Goal: Task Accomplishment & Management: Manage account settings

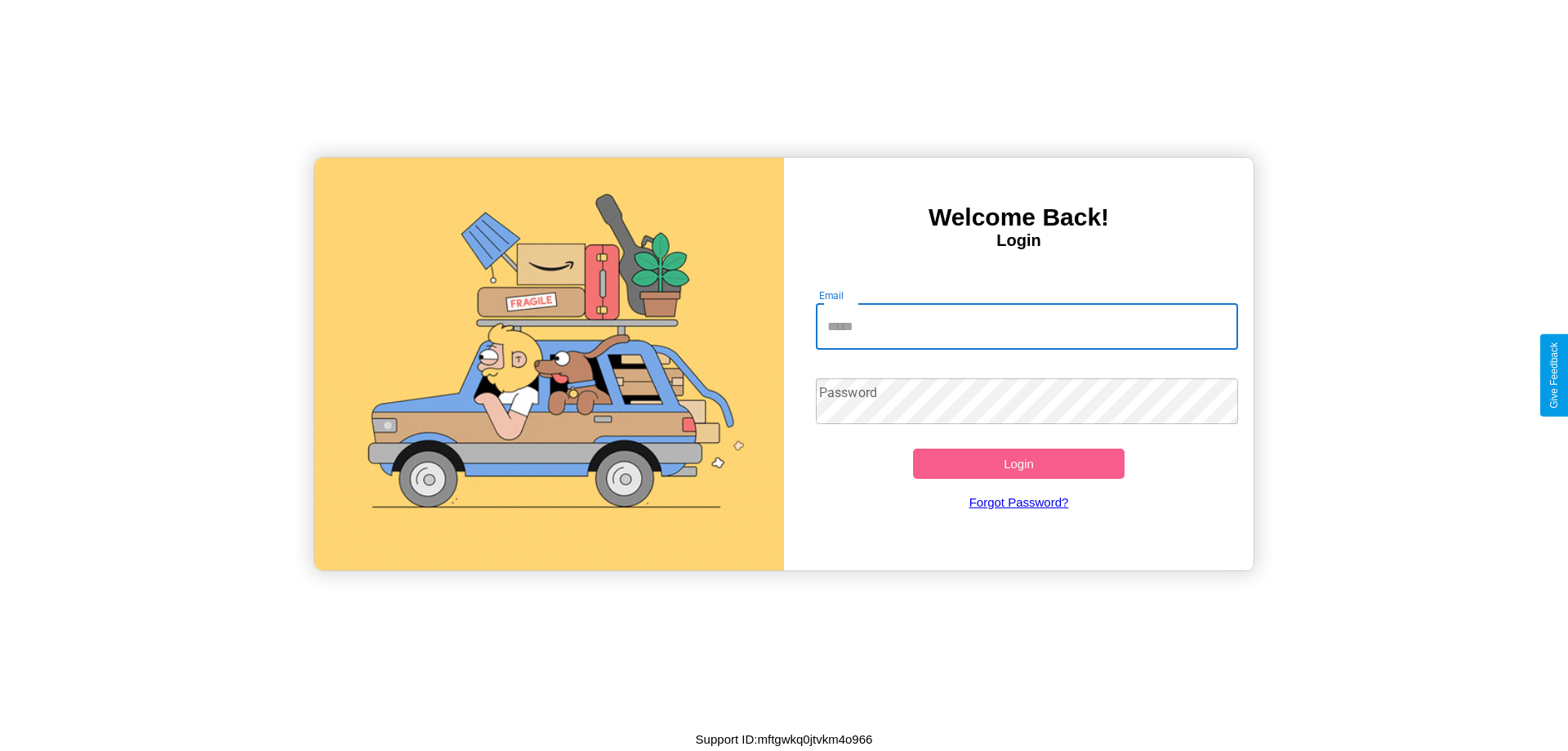
click at [1027, 326] on input "Email" at bounding box center [1027, 326] width 423 height 46
type input "**********"
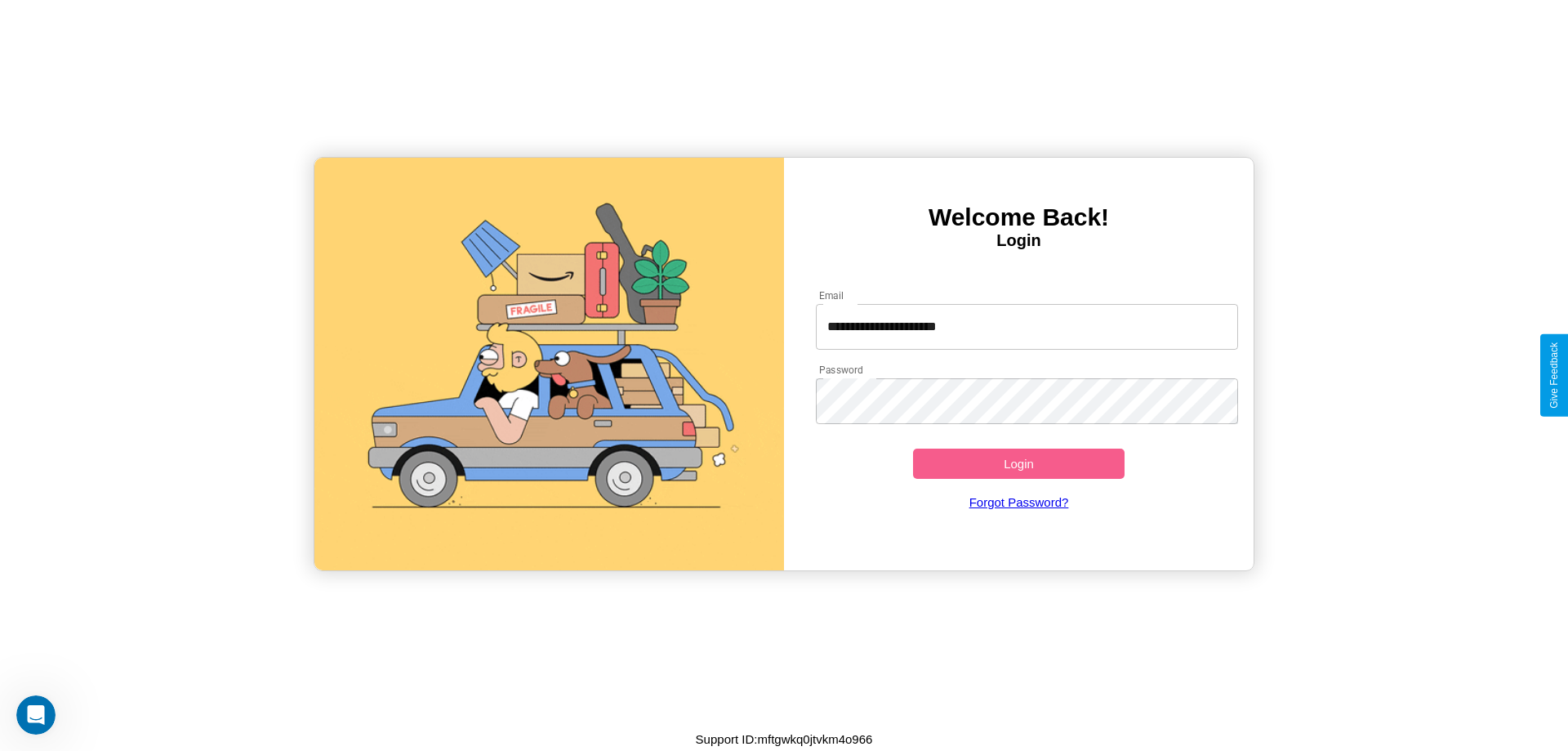
click at [1018, 463] on button "Login" at bounding box center [1019, 463] width 212 height 30
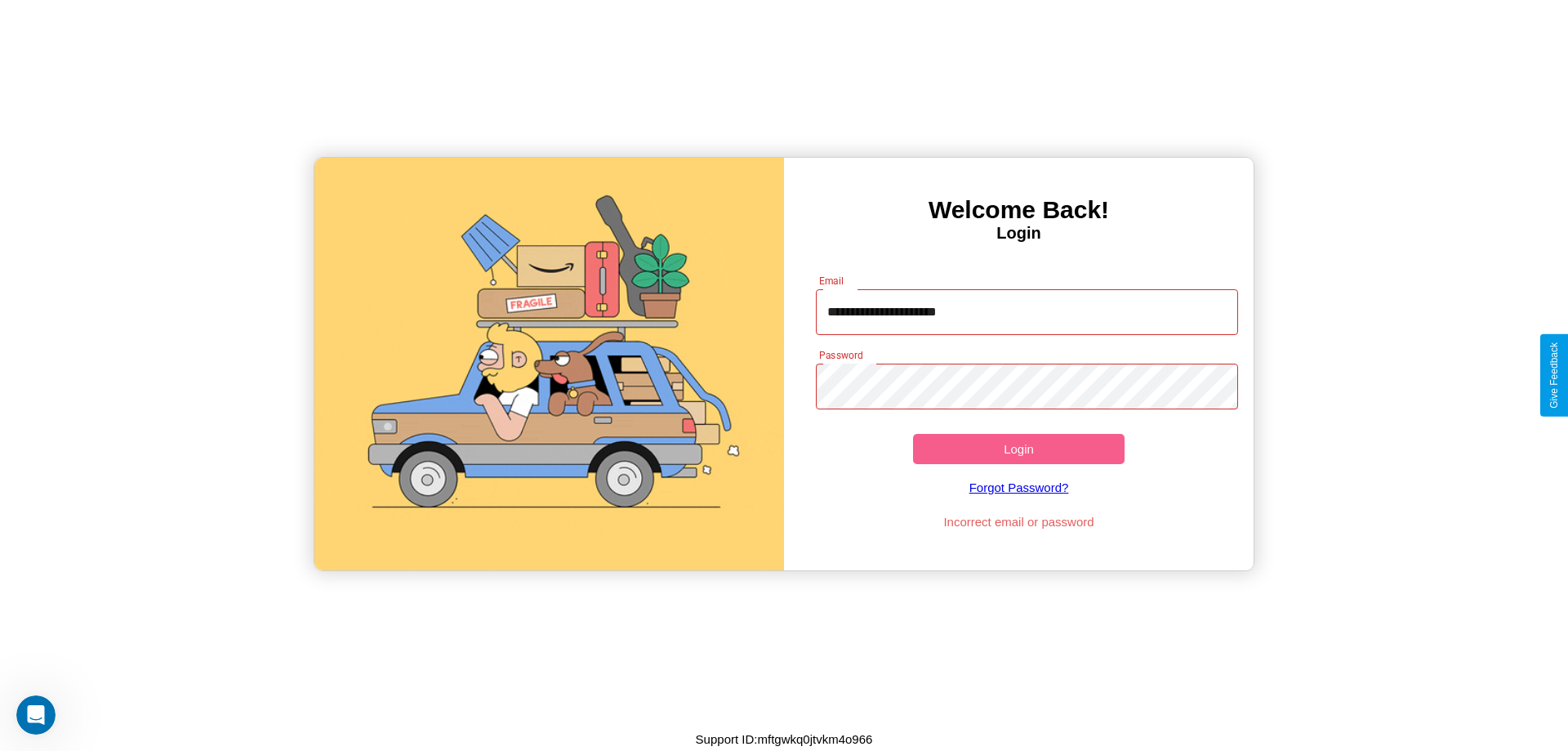
click at [1018, 448] on button "Login" at bounding box center [1019, 449] width 212 height 30
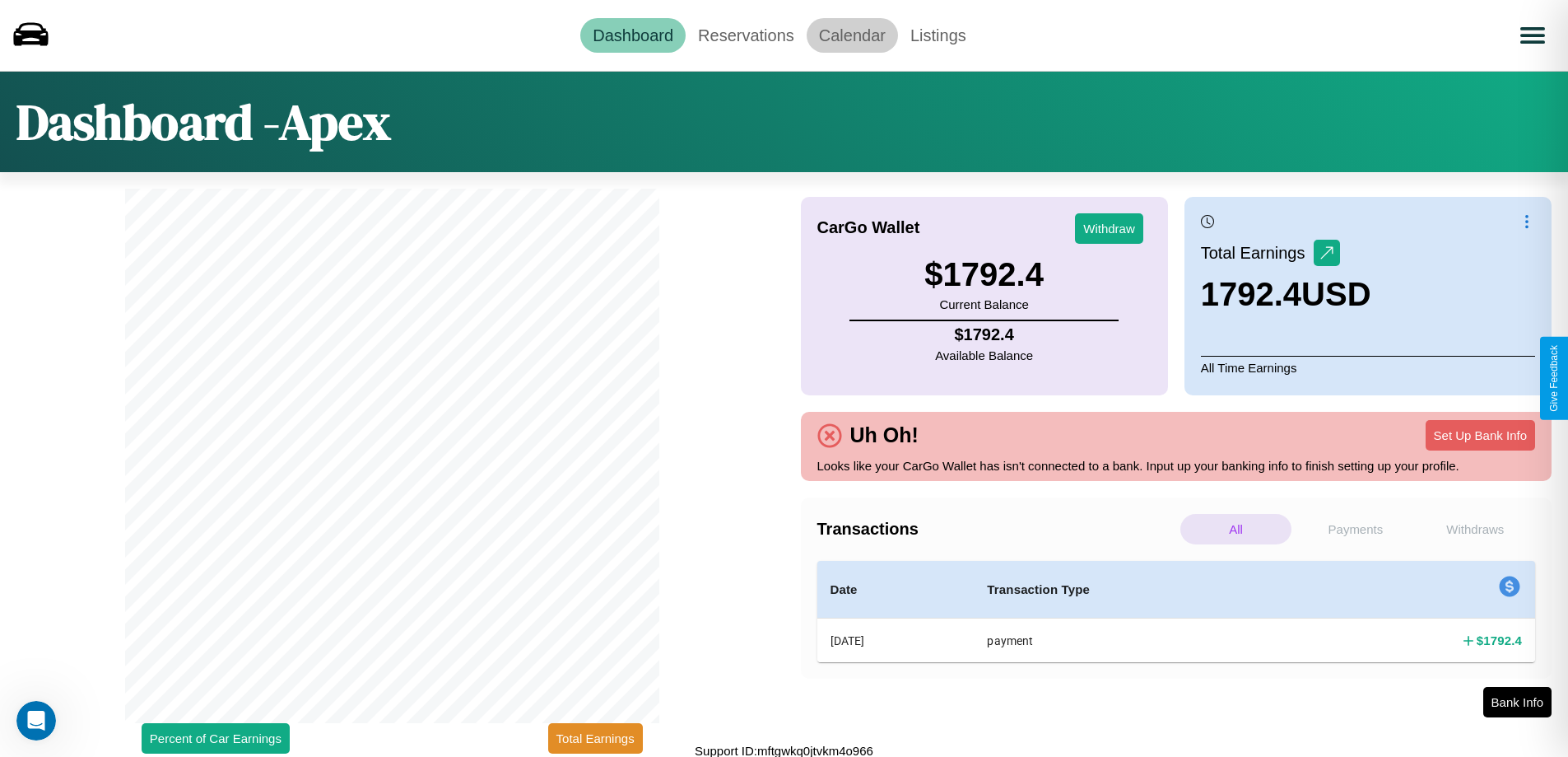
click at [853, 35] on link "Calendar" at bounding box center [853, 35] width 92 height 35
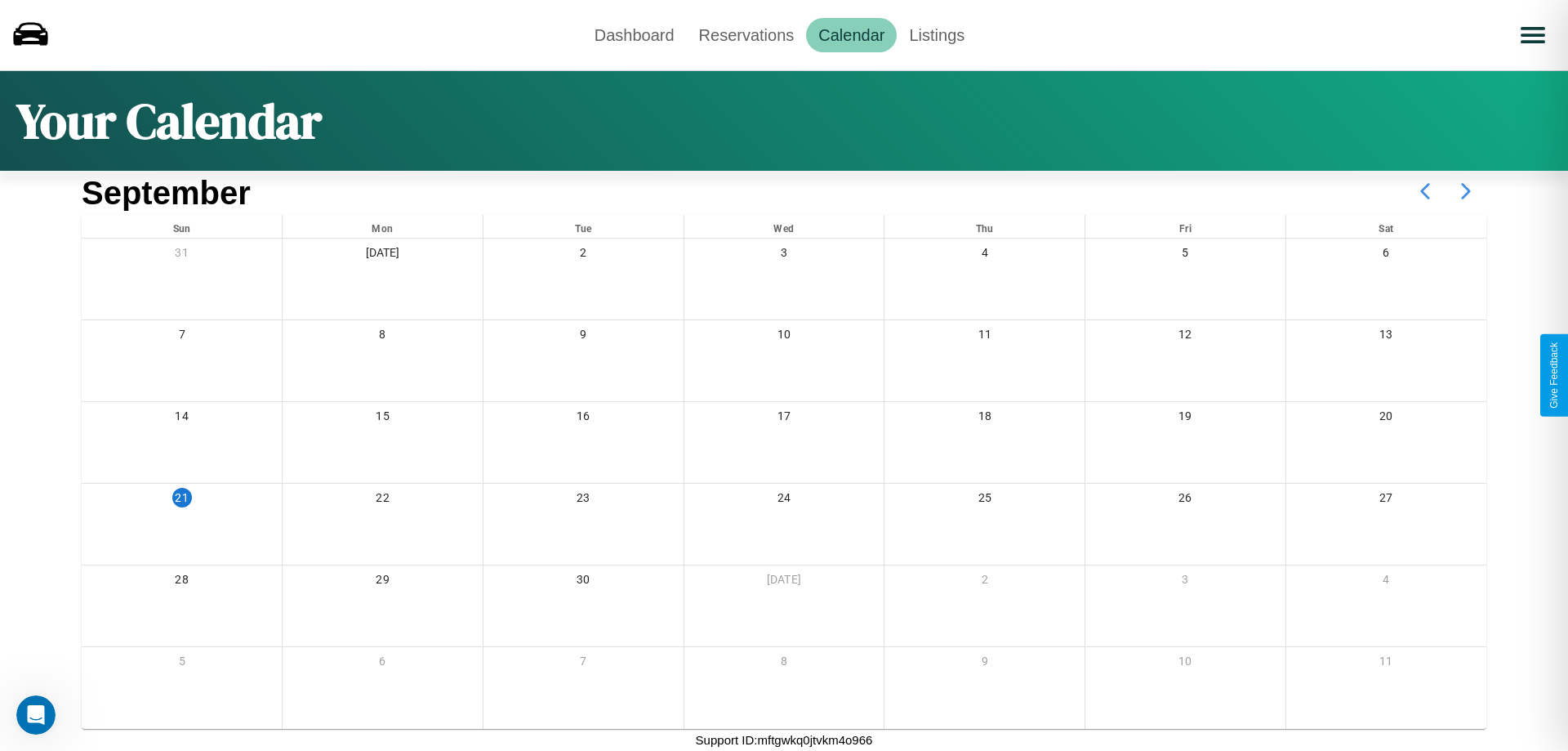
click at [1467, 191] on icon at bounding box center [1467, 191] width 41 height 41
